Goal: Transaction & Acquisition: Purchase product/service

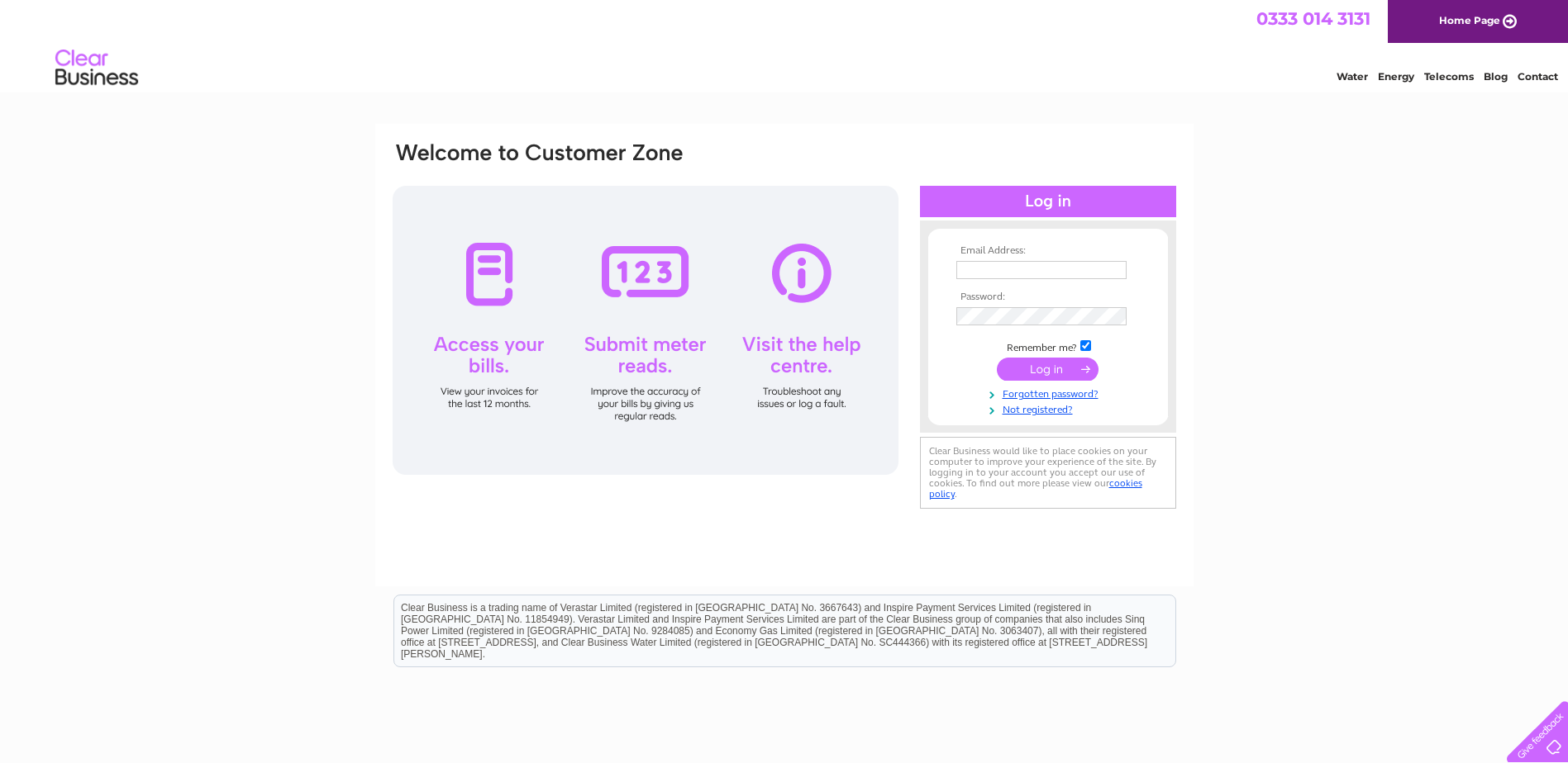
click at [978, 271] on input "text" at bounding box center [1041, 270] width 171 height 18
type input "[EMAIL_ADDRESS][DOMAIN_NAME]"
click at [1055, 368] on input "submit" at bounding box center [1047, 370] width 102 height 23
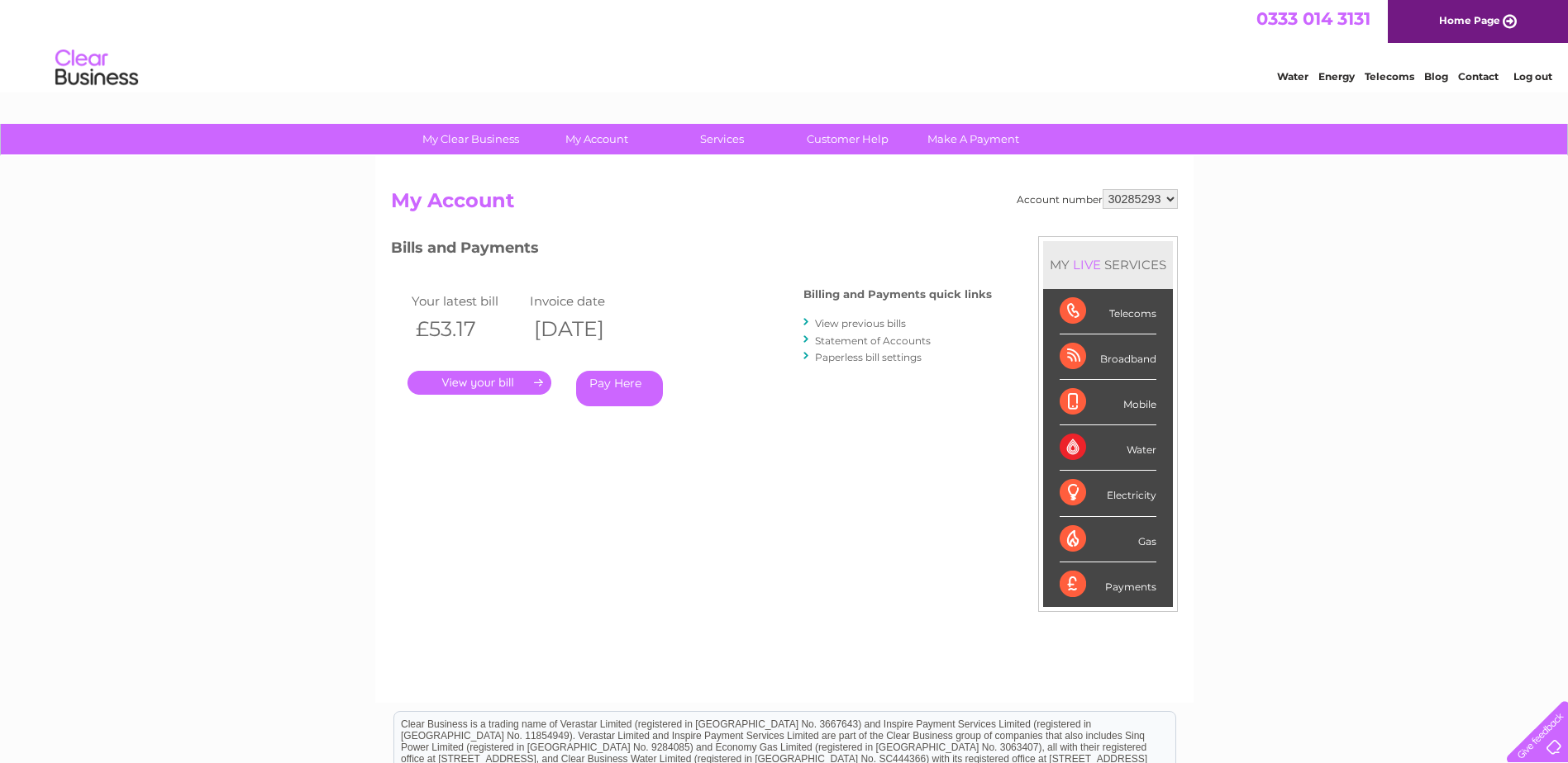
click at [833, 339] on link "Statement of Accounts" at bounding box center [872, 341] width 115 height 13
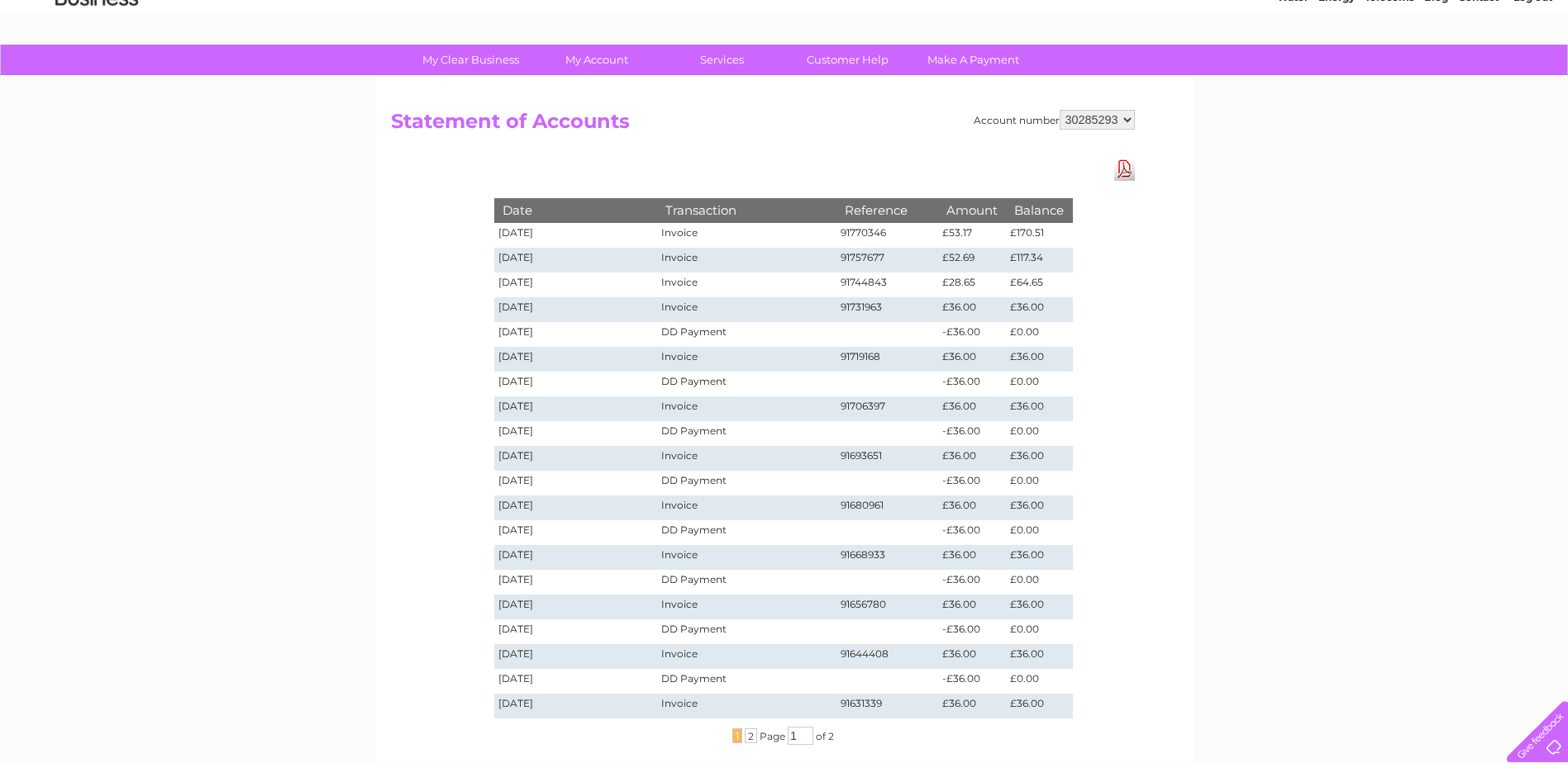
scroll to position [41, 0]
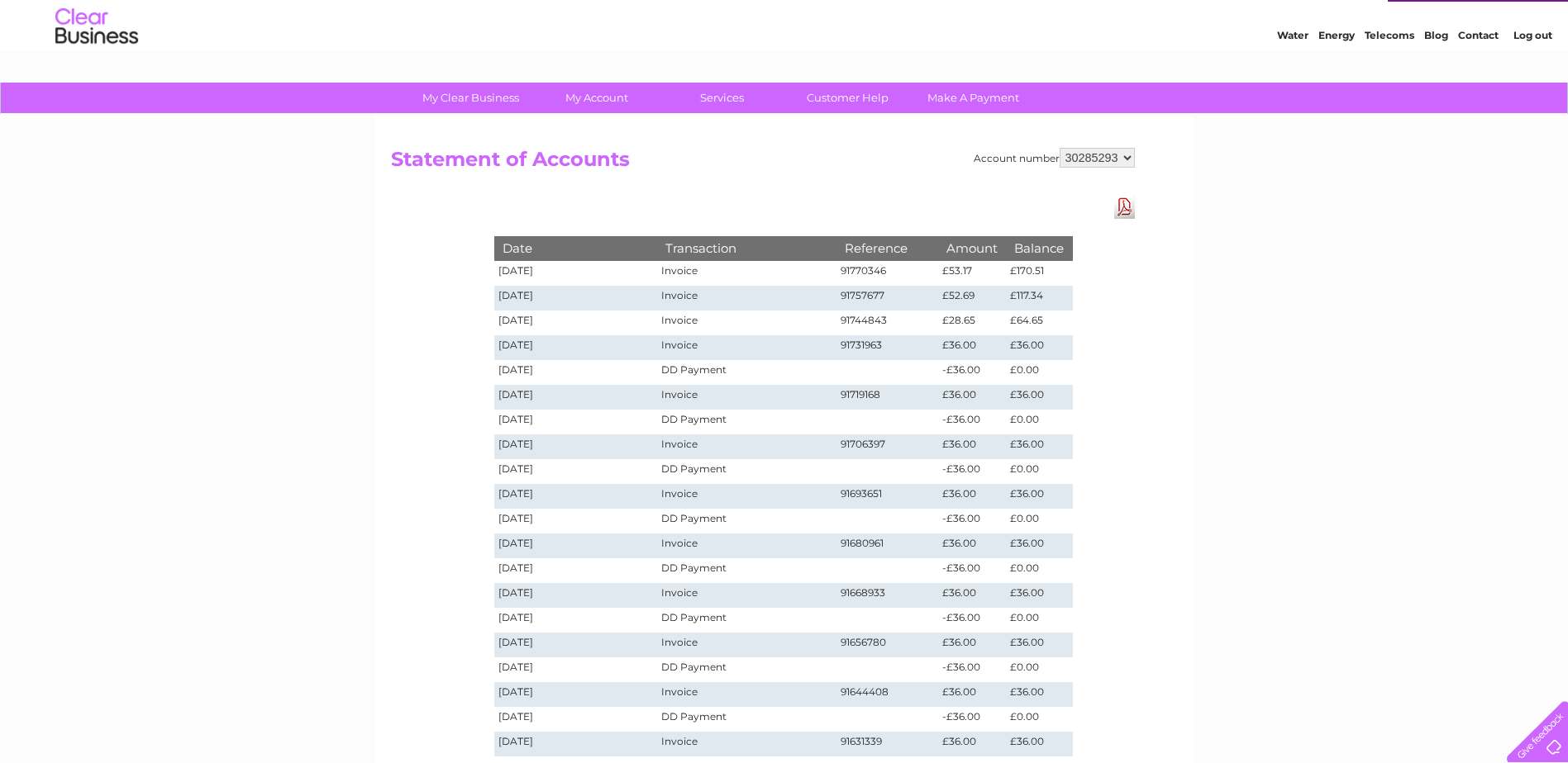
drag, startPoint x: 981, startPoint y: 95, endPoint x: 982, endPoint y: 114, distance: 19.0
click at [981, 95] on link "Make A Payment" at bounding box center [973, 98] width 136 height 31
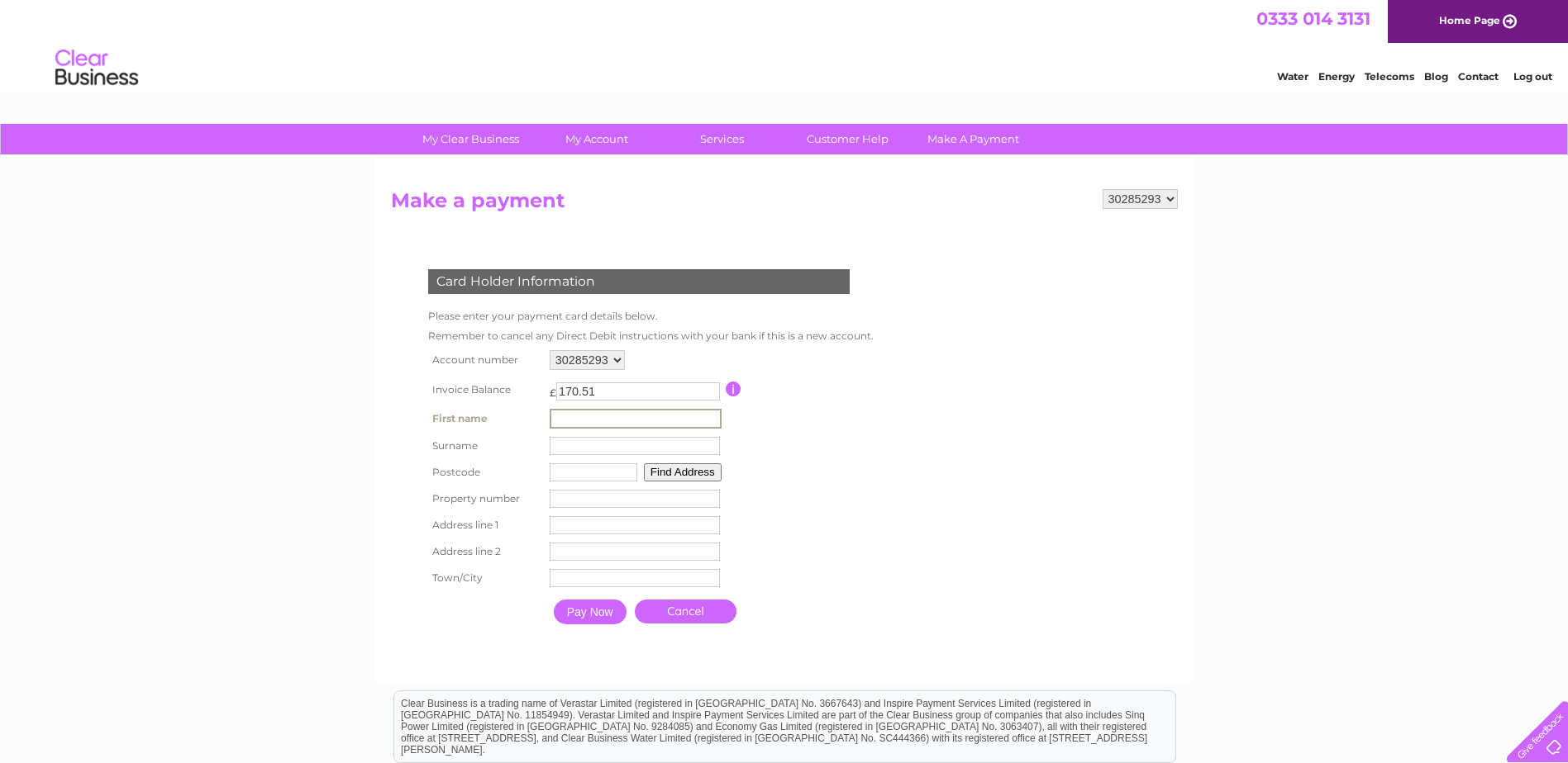
click at [584, 413] on input "text" at bounding box center [635, 418] width 172 height 20
type input "Stuart"
drag, startPoint x: 556, startPoint y: 448, endPoint x: 580, endPoint y: 452, distance: 24.3
click at [565, 449] on input "text" at bounding box center [635, 446] width 172 height 20
type input "Lake"
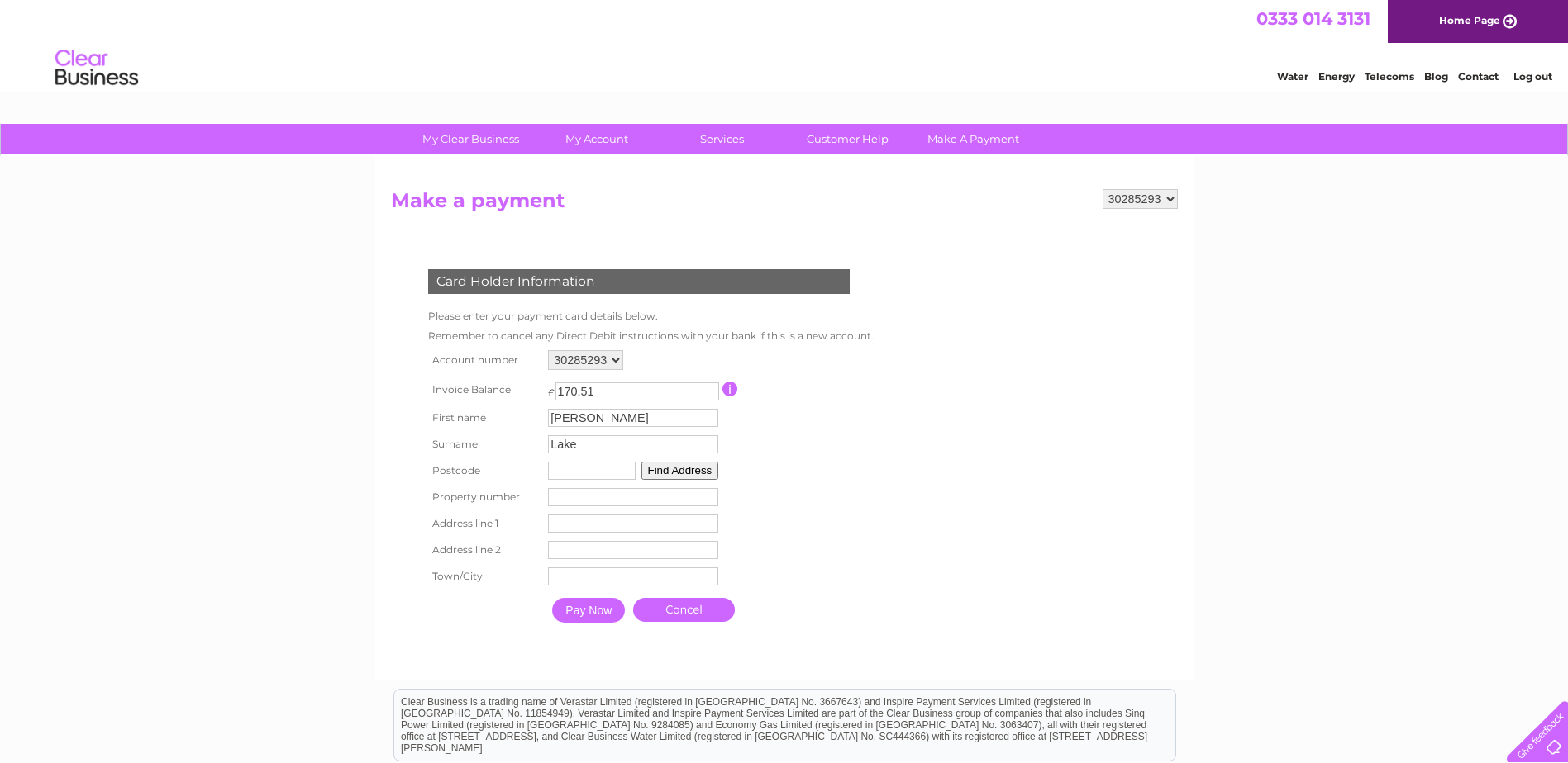
click at [574, 464] on input "text" at bounding box center [591, 471] width 88 height 18
type input "NN8 5AS"
drag, startPoint x: 1069, startPoint y: 450, endPoint x: 1058, endPoint y: 445, distance: 12.1
click at [1069, 450] on form "30285293 Make a payment Card Holder Information Please enter your payment card …" at bounding box center [784, 427] width 787 height 475
click at [683, 467] on button "Find Address" at bounding box center [680, 471] width 78 height 18
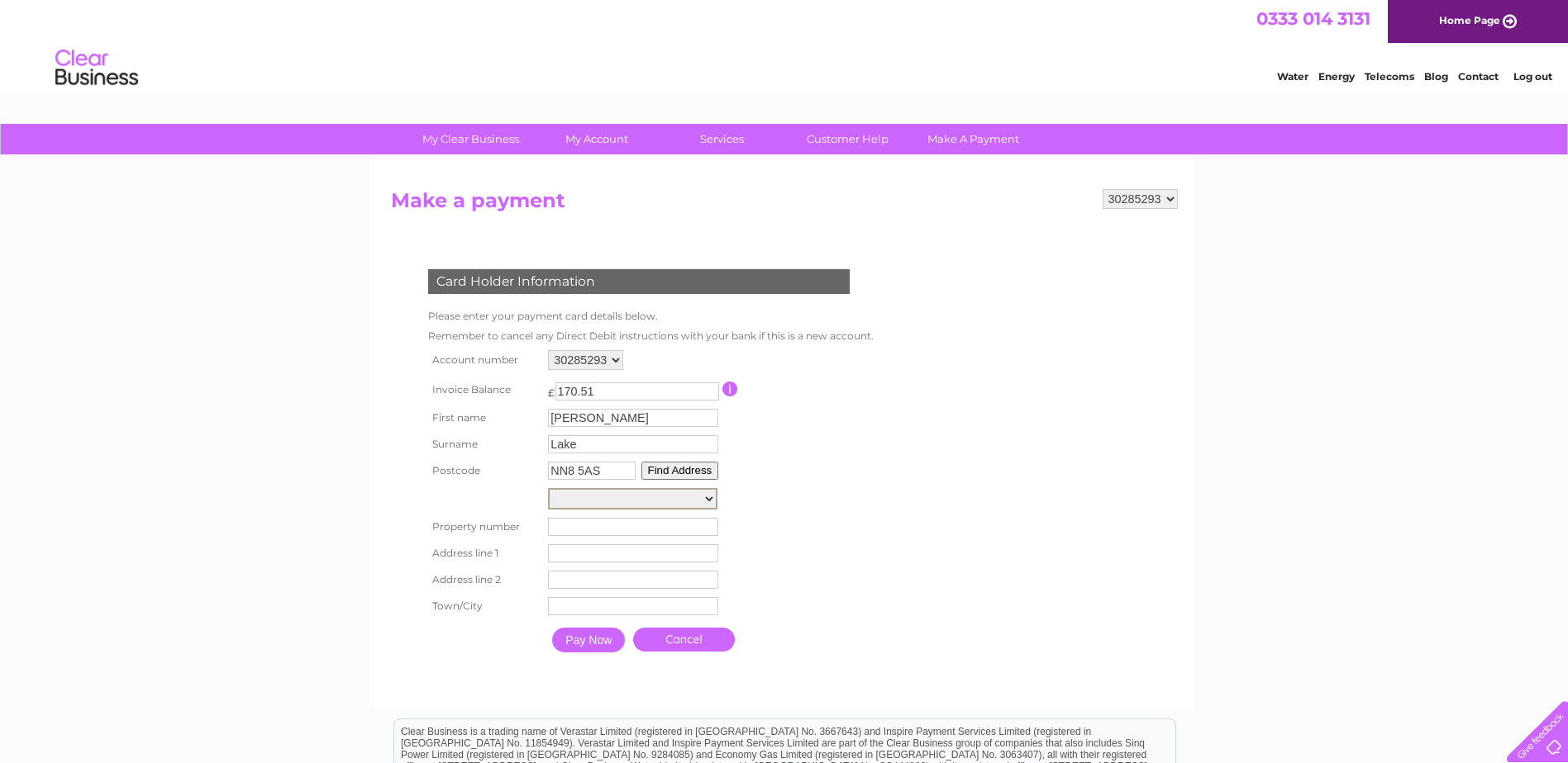
click at [714, 497] on select "Hatton Street Hatton Street Bowling Club, Hatton Street Pre School Playgroup, W…" at bounding box center [632, 499] width 170 height 22
select select ",Hatton Street,,Wellingborough"
click at [548, 488] on select "Hatton Street Hatton Street Bowling Club, Hatton Street Pre School Playgroup, W…" at bounding box center [632, 499] width 170 height 22
type input "Hatton Street"
type input "Wellingborough"
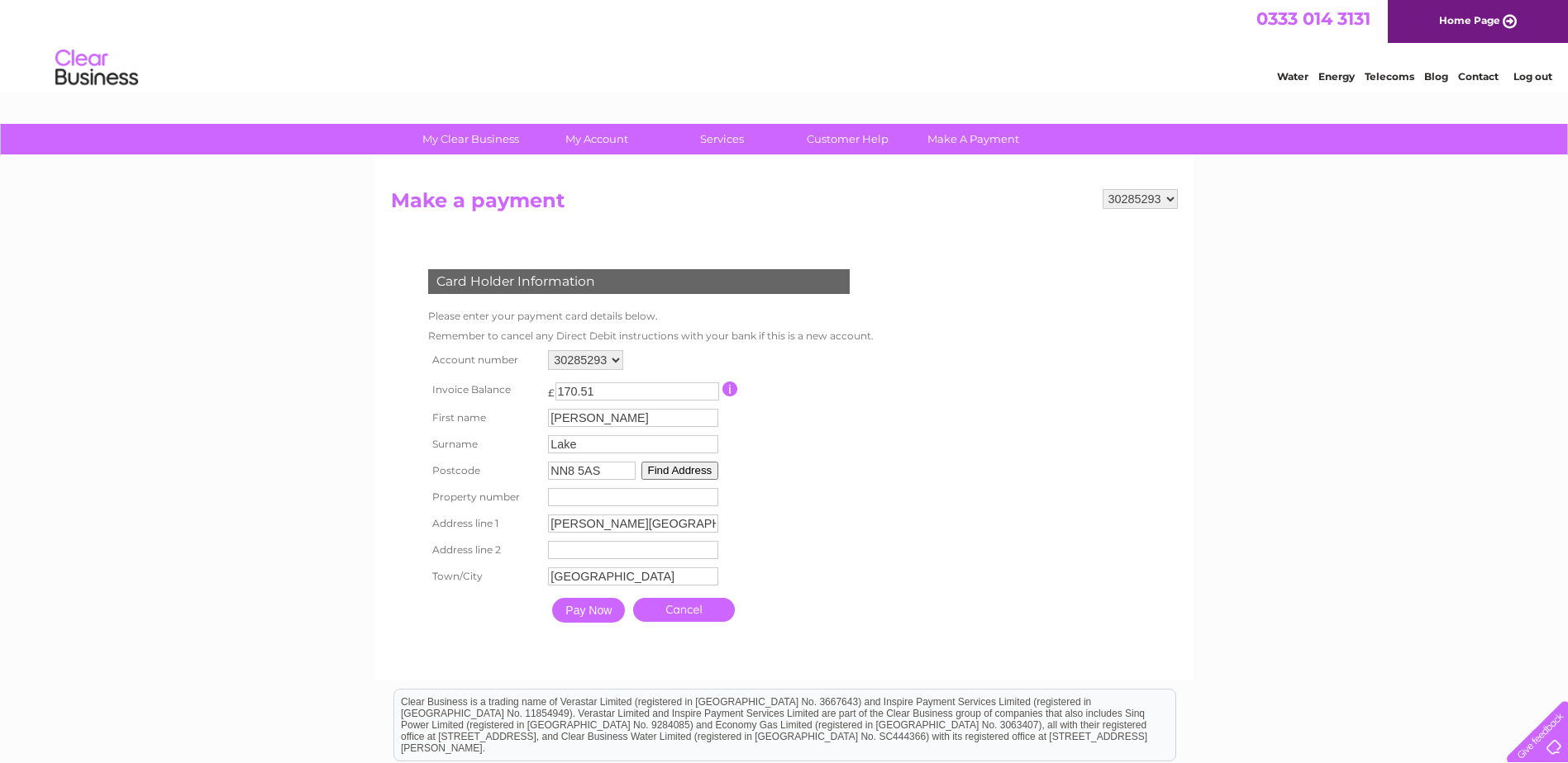
click at [586, 606] on input "Pay Now" at bounding box center [588, 610] width 73 height 24
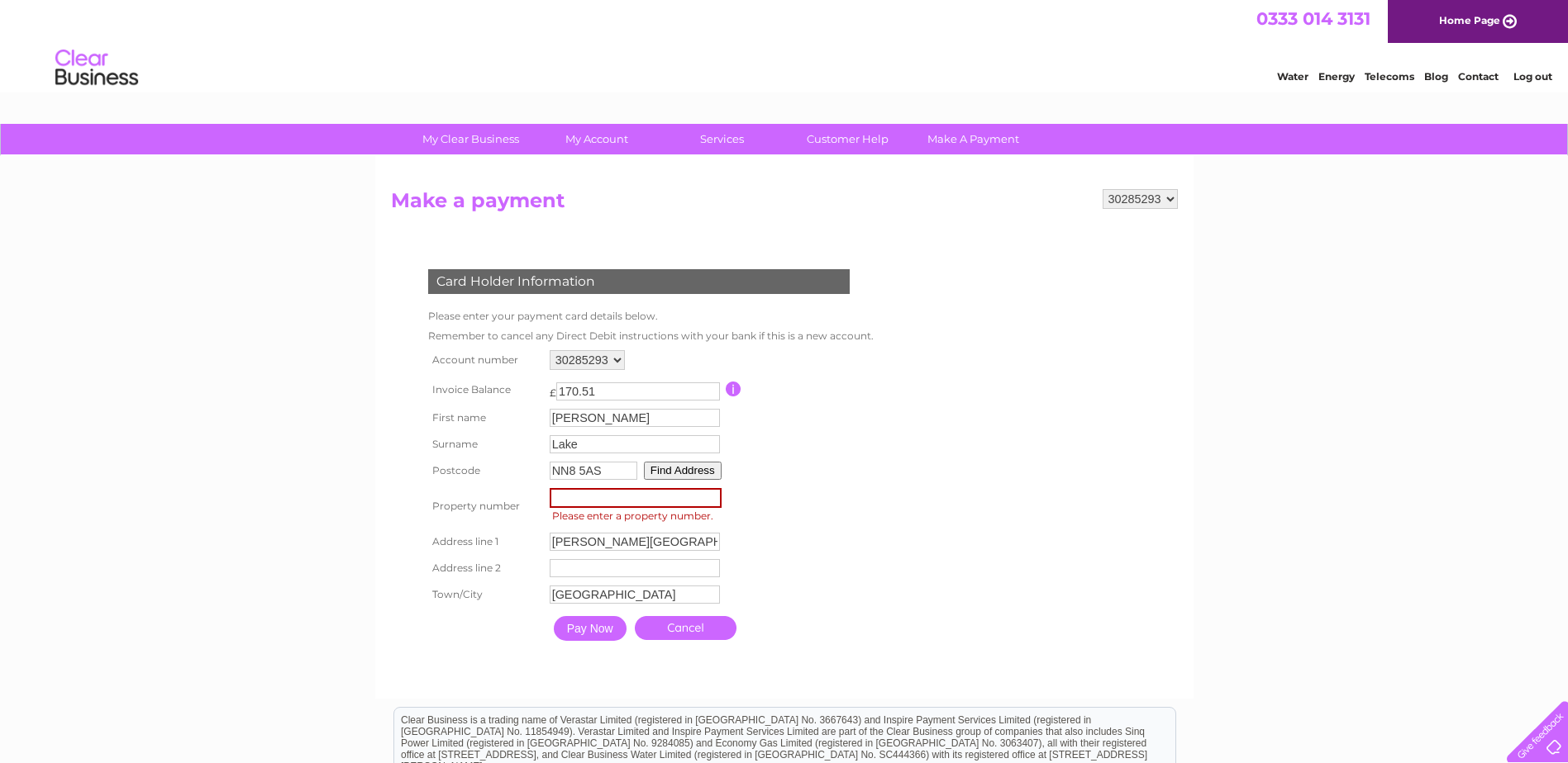
click at [685, 496] on input "number" at bounding box center [635, 498] width 172 height 20
type input "1"
click at [796, 534] on table "Account number 30285293 Invoice Balance £ 170.51 First name Stuart Surname" at bounding box center [649, 498] width 450 height 303
click at [602, 625] on input "Pay Now" at bounding box center [588, 627] width 73 height 24
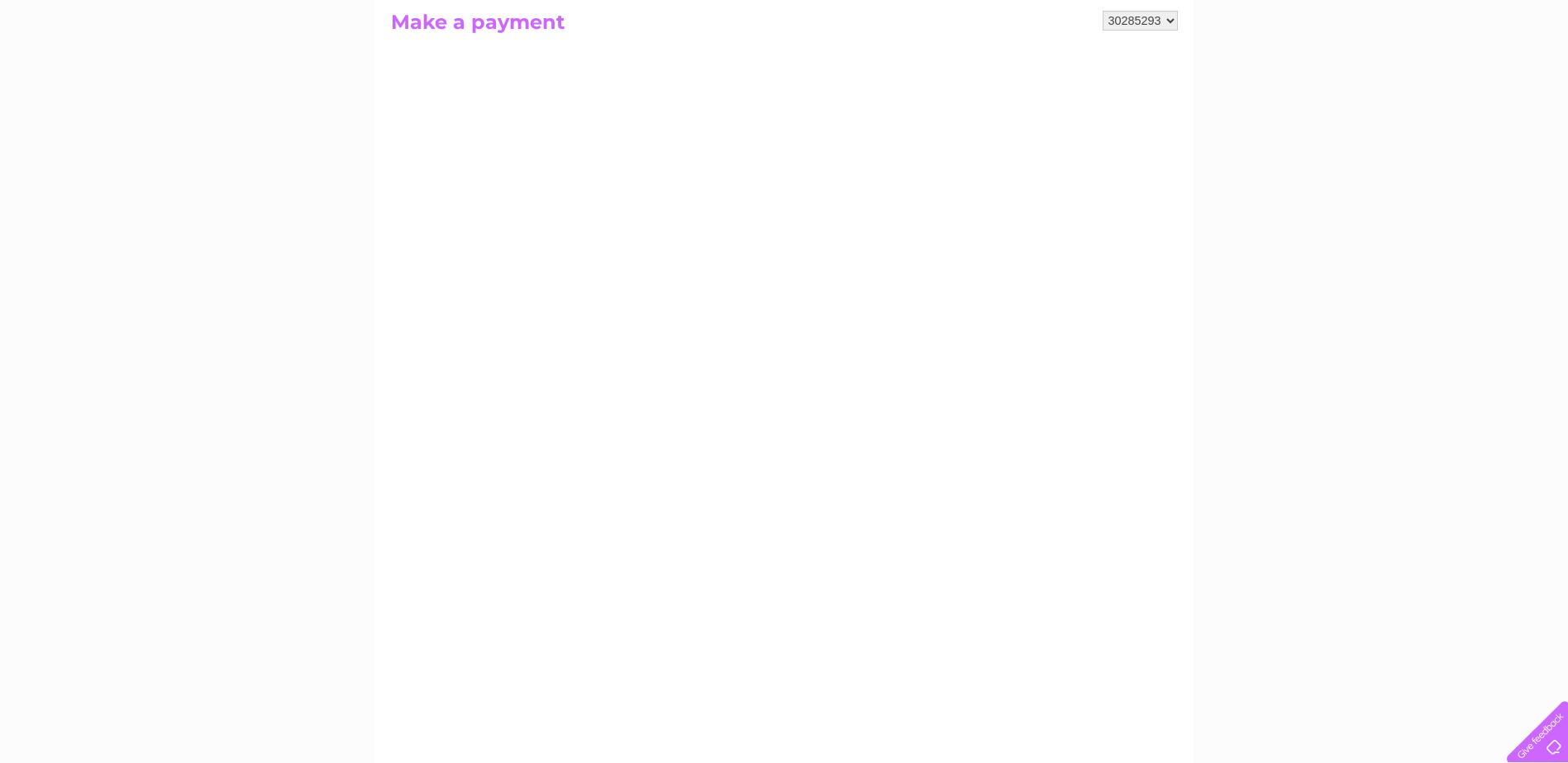
scroll to position [148, 0]
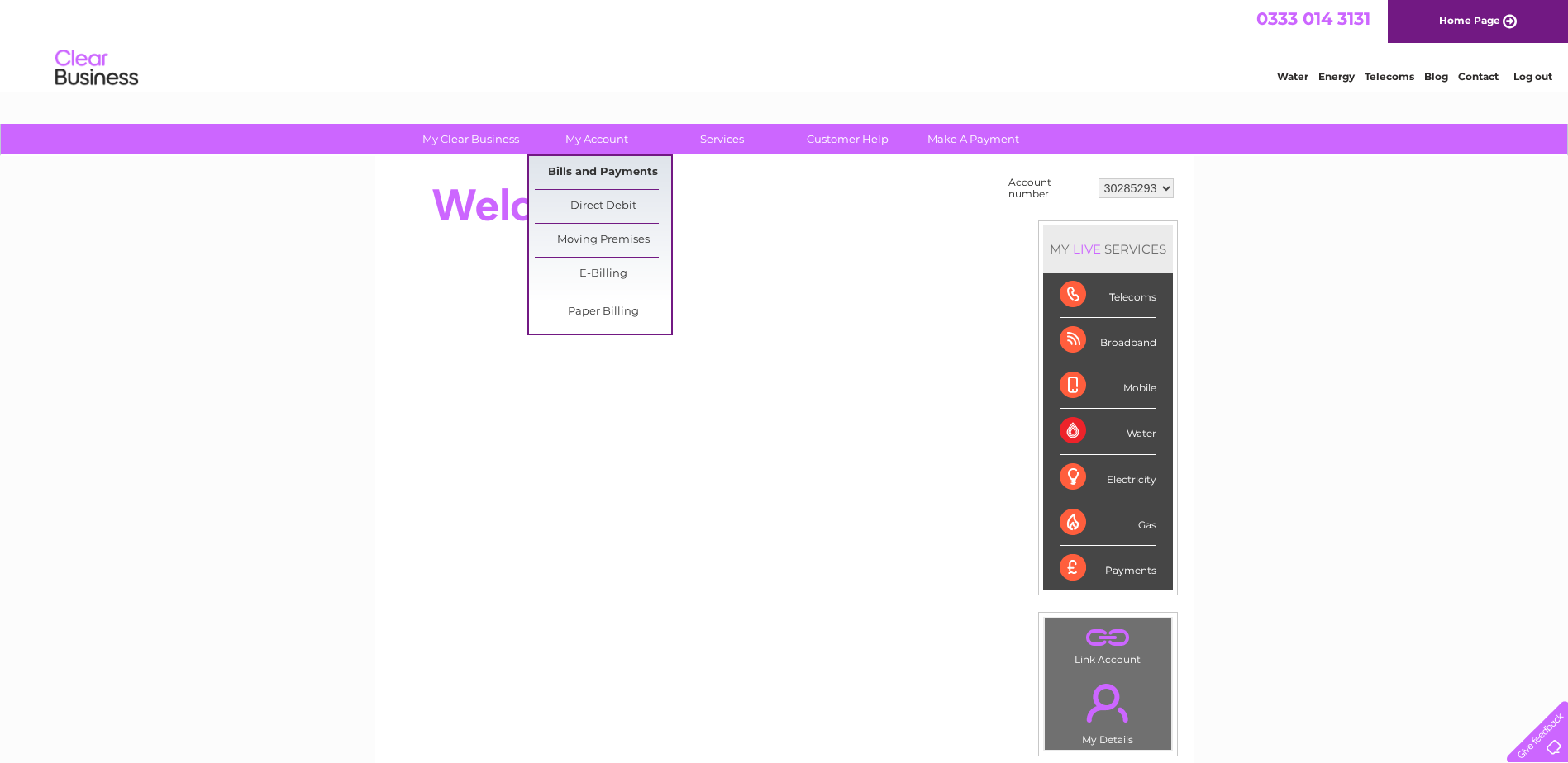
click at [634, 172] on link "Bills and Payments" at bounding box center [603, 172] width 136 height 33
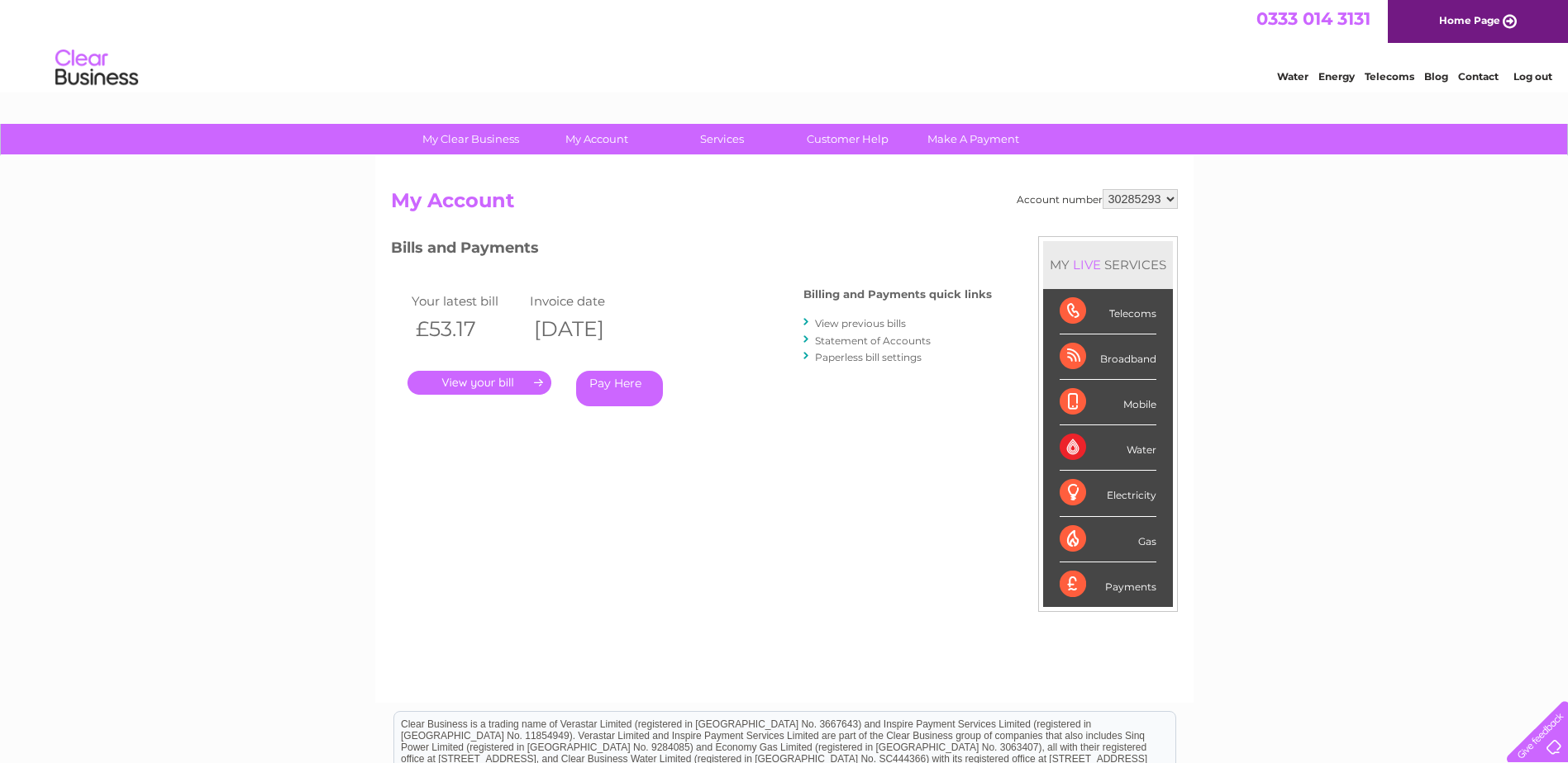
click at [516, 383] on link "." at bounding box center [479, 382] width 143 height 24
click at [766, 411] on div "Bills and Payments Billing and Payments quick links View previous bills Stateme…" at bounding box center [691, 333] width 601 height 194
click at [863, 321] on link "View previous bills" at bounding box center [860, 324] width 91 height 13
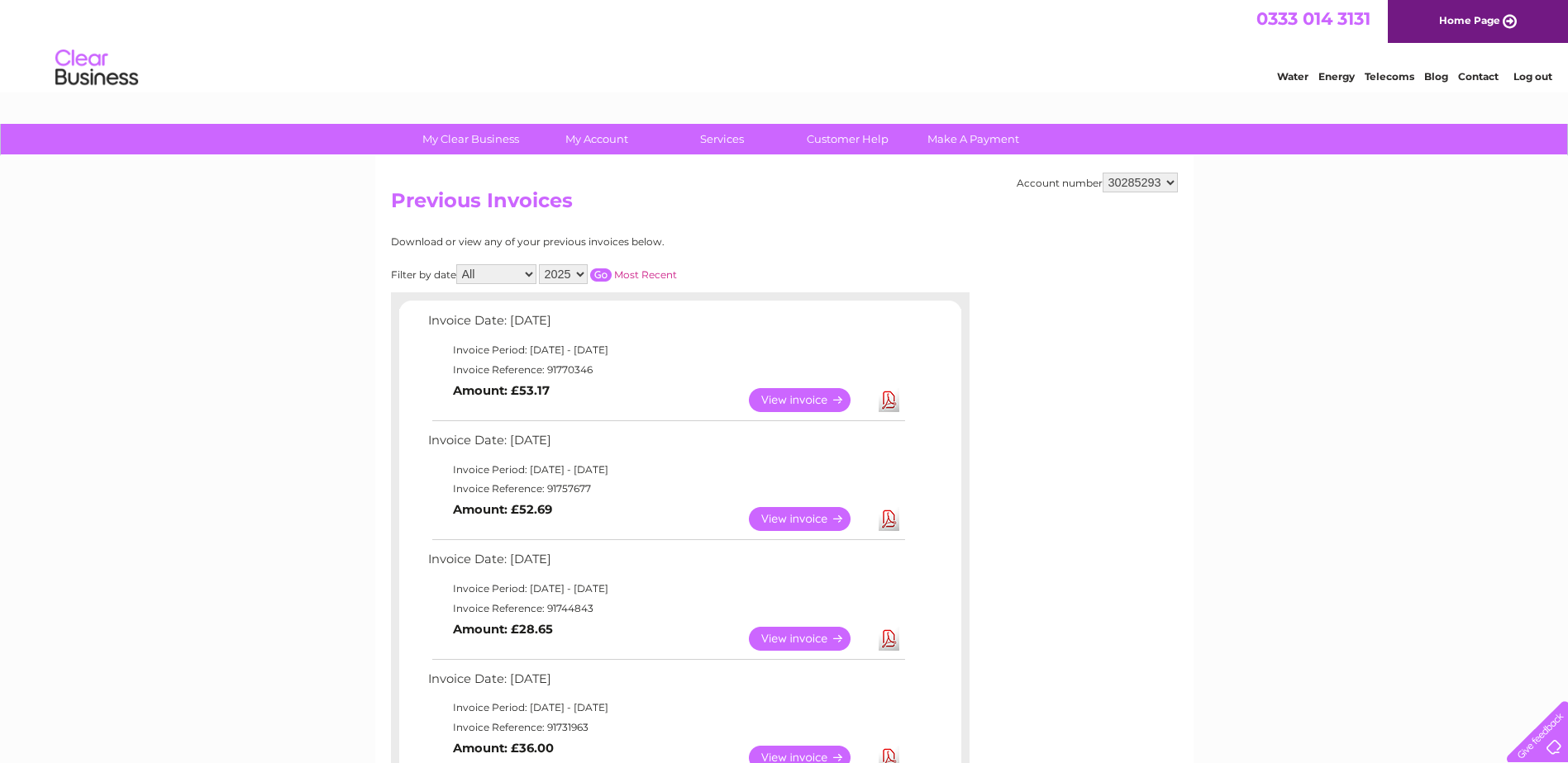
click at [892, 404] on link "Download" at bounding box center [889, 400] width 21 height 24
